Goal: Information Seeking & Learning: Learn about a topic

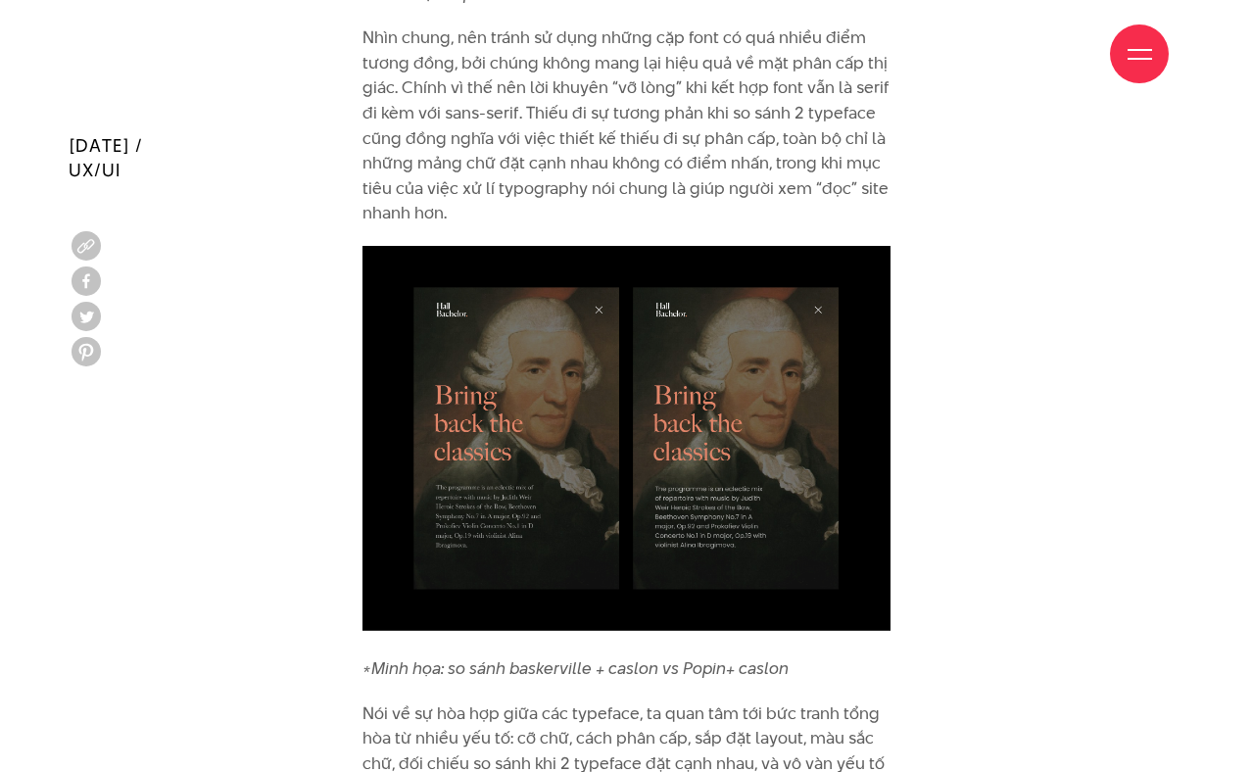
scroll to position [9265, 0]
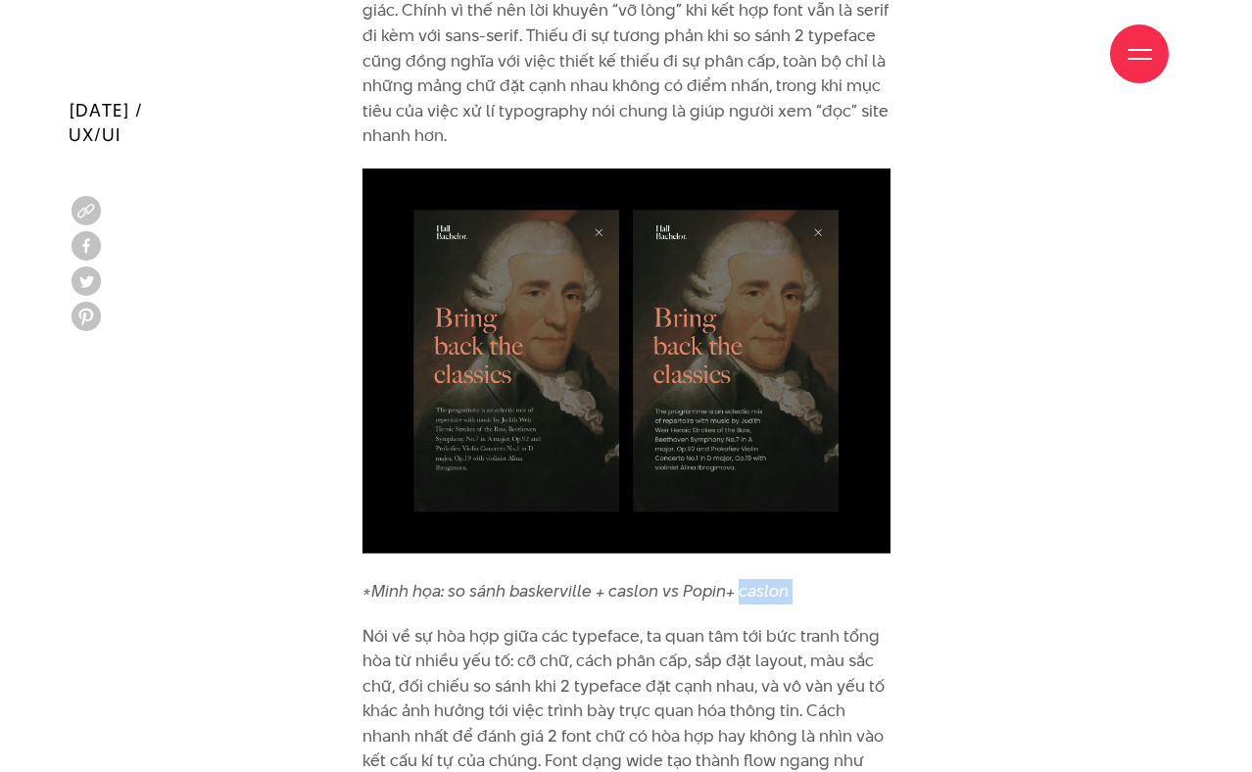
drag, startPoint x: 736, startPoint y: 543, endPoint x: 793, endPoint y: 555, distance: 58.2
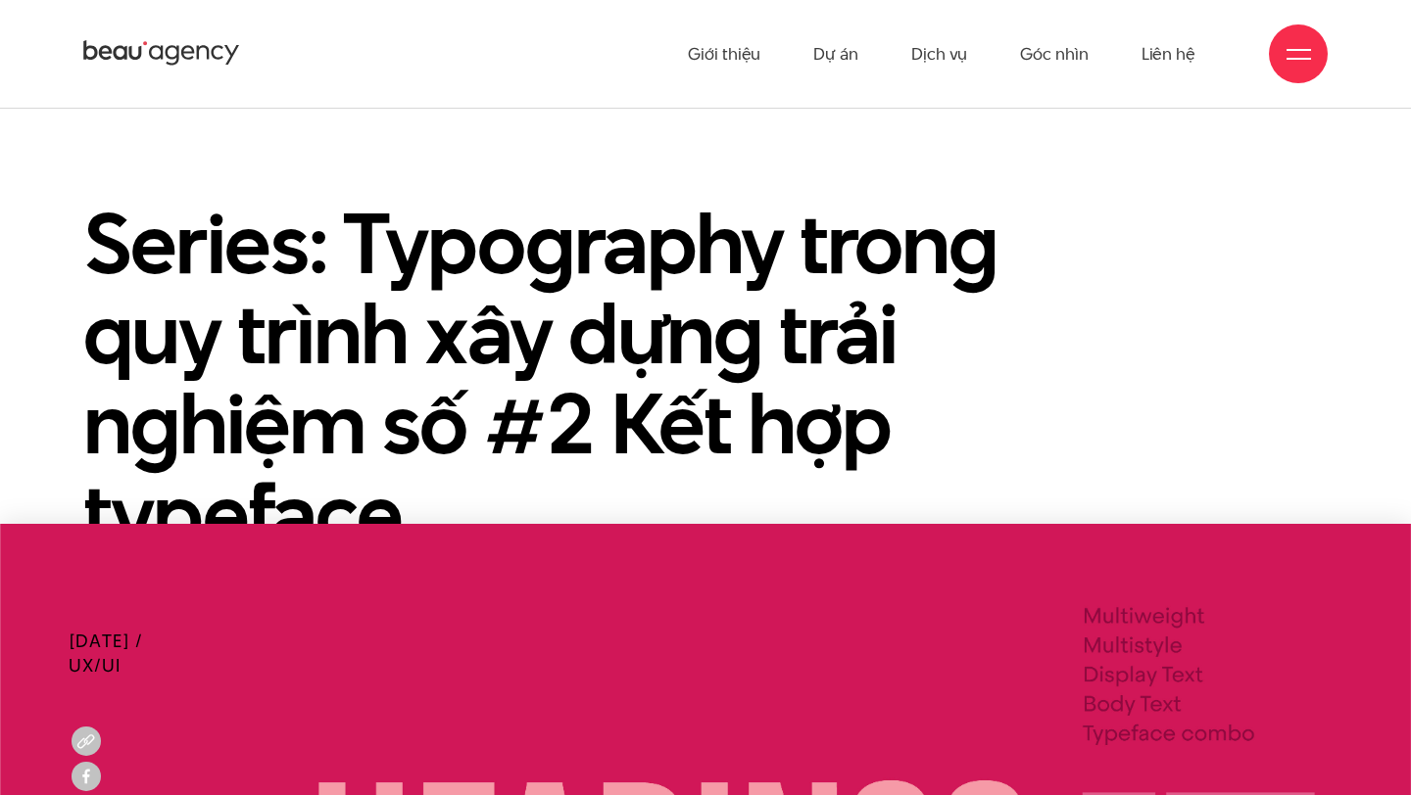
scroll to position [0, 0]
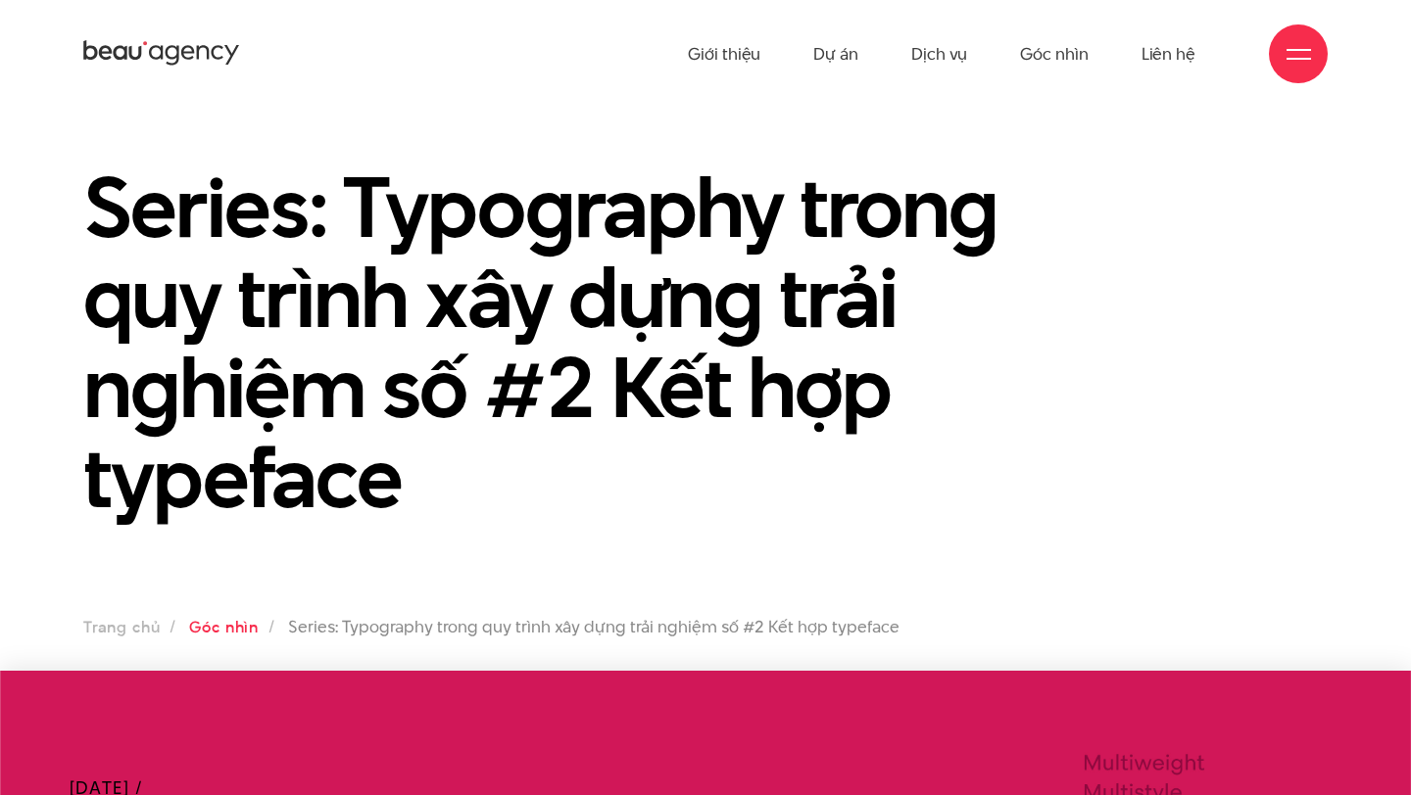
click at [221, 628] on link "Góc nhìn" at bounding box center [224, 627] width 70 height 23
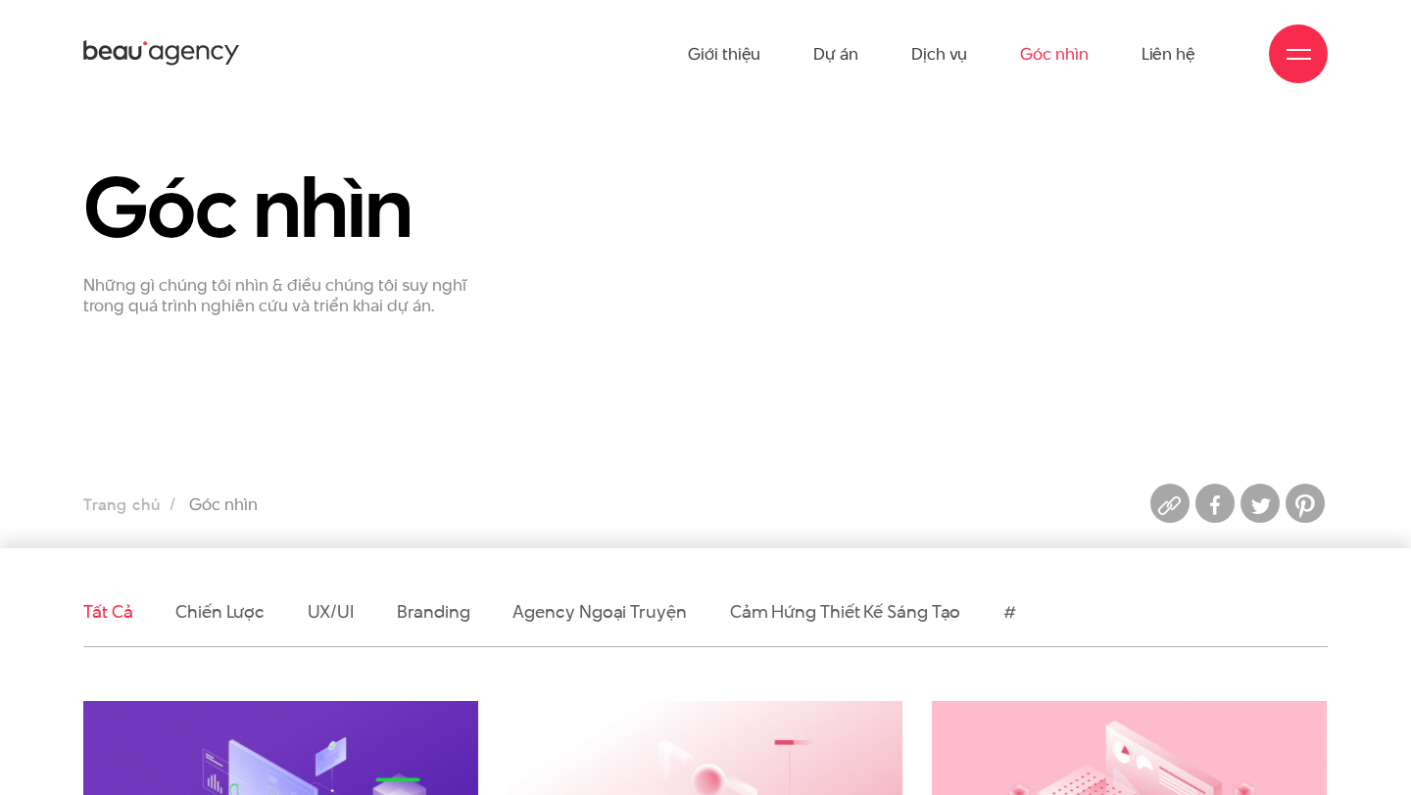
click at [61, 55] on div "Giới thiệu Dự án Dịch vụ Góc nhìn Liên hệ" at bounding box center [705, 54] width 1411 height 108
click at [158, 33] on div "Giới thiệu Dự án Dịch vụ Góc nhìn Liên hệ" at bounding box center [705, 54] width 1244 height 108
click at [164, 45] on icon at bounding box center [161, 53] width 157 height 30
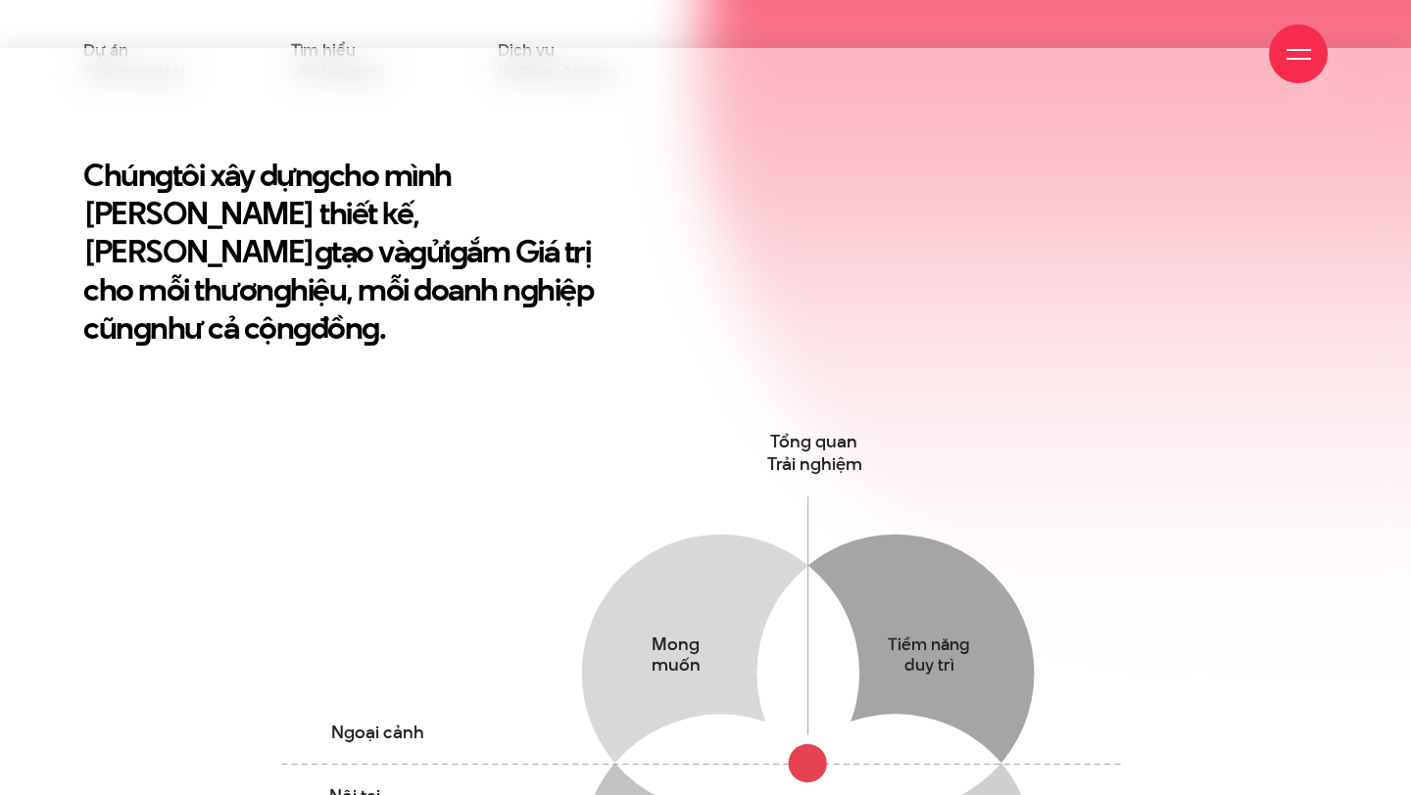
scroll to position [930, 0]
